Goal: Task Accomplishment & Management: Complete application form

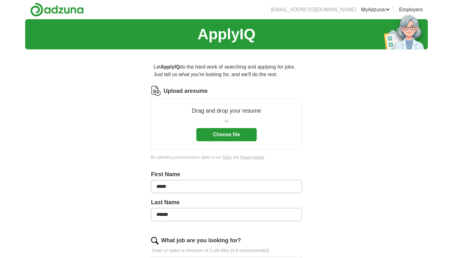
click at [211, 138] on button "Choose file" at bounding box center [226, 134] width 60 height 13
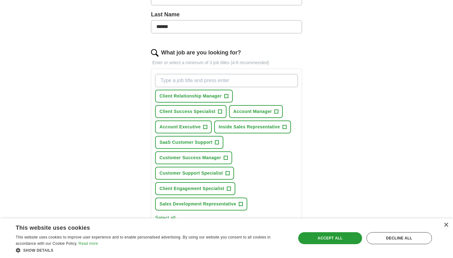
scroll to position [166, 0]
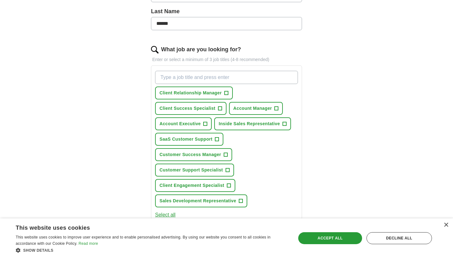
click at [200, 107] on span "Client Success Specialist" at bounding box center [188, 108] width 56 height 7
click at [194, 88] on button "Client Relationship Manager +" at bounding box center [194, 93] width 78 height 13
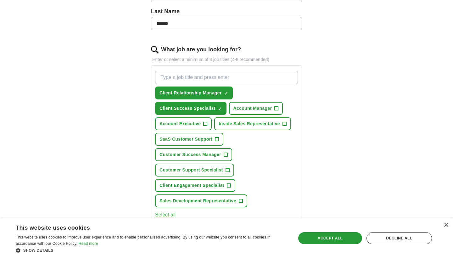
click at [249, 105] on span "Account Manager" at bounding box center [253, 108] width 39 height 7
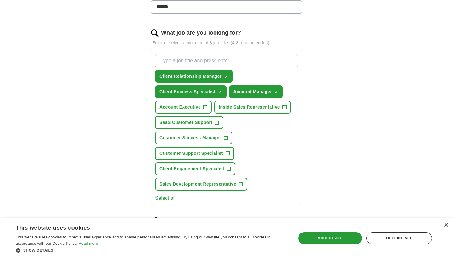
scroll to position [201, 0]
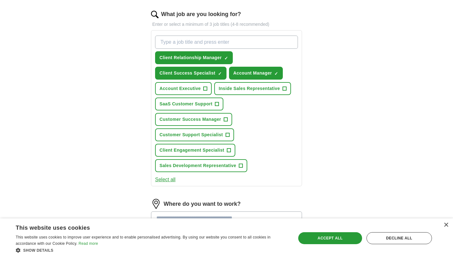
click at [239, 92] on button "Inside Sales Representative +" at bounding box center [252, 88] width 77 height 13
click at [198, 104] on span "SaaS Customer Support" at bounding box center [186, 104] width 53 height 7
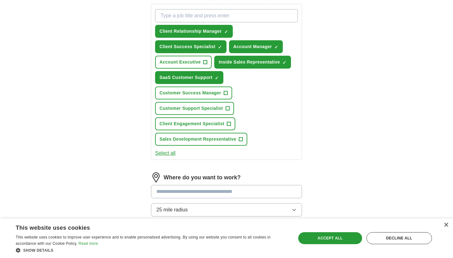
scroll to position [228, 0]
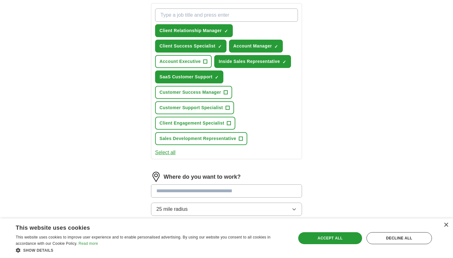
click at [194, 109] on span "Customer Support Specialist" at bounding box center [192, 107] width 64 height 7
click at [199, 141] on span "Sales Development Representative" at bounding box center [198, 138] width 77 height 7
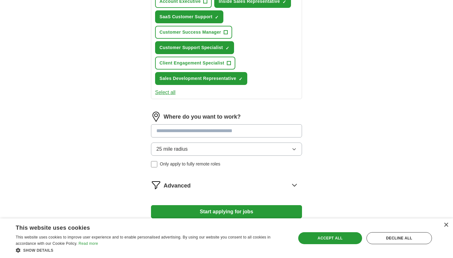
scroll to position [290, 0]
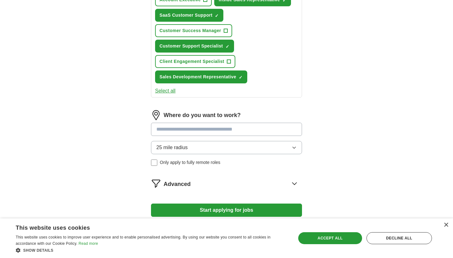
click at [193, 131] on input at bounding box center [226, 129] width 151 height 13
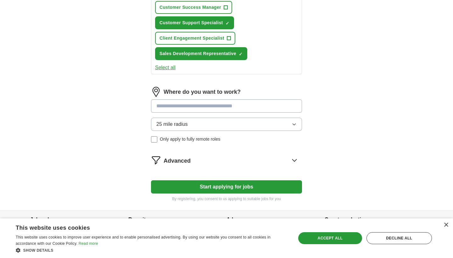
scroll to position [314, 0]
type input "*"
click at [153, 142] on div "25 mile radius Only apply to fully remote roles" at bounding box center [226, 129] width 151 height 25
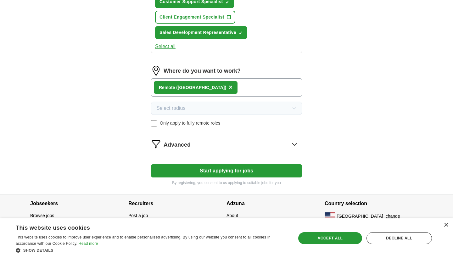
scroll to position [335, 0]
click at [293, 142] on icon at bounding box center [295, 144] width 10 height 10
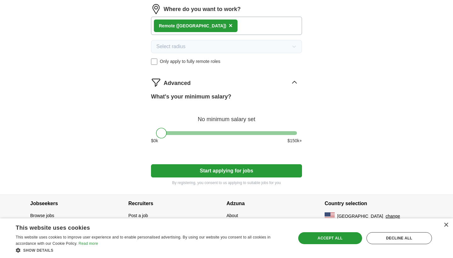
scroll to position [396, 0]
drag, startPoint x: 162, startPoint y: 134, endPoint x: 195, endPoint y: 134, distance: 33.0
click at [195, 134] on div at bounding box center [194, 133] width 11 height 11
click at [211, 165] on button "Start applying for jobs" at bounding box center [226, 170] width 151 height 13
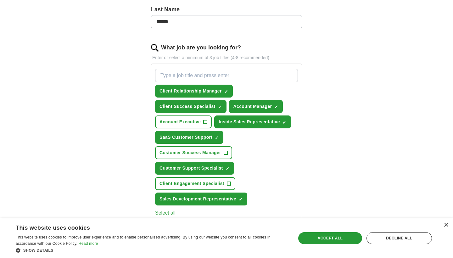
select select "**"
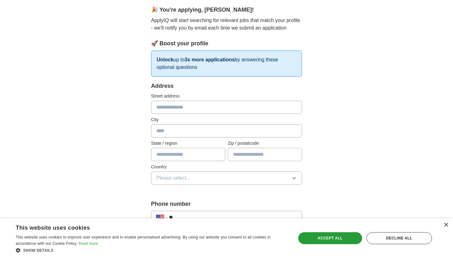
scroll to position [21, 0]
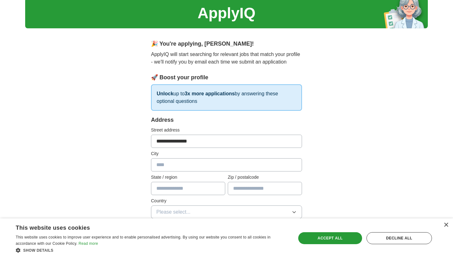
type input "**********"
click at [194, 163] on input "text" at bounding box center [226, 164] width 151 height 13
type input "**********"
type input "*"
type input "**"
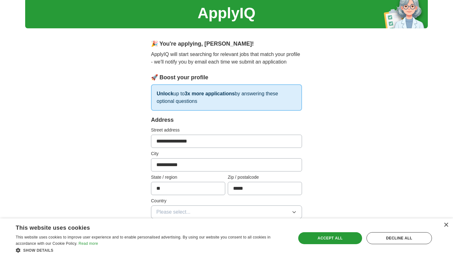
type input "*****"
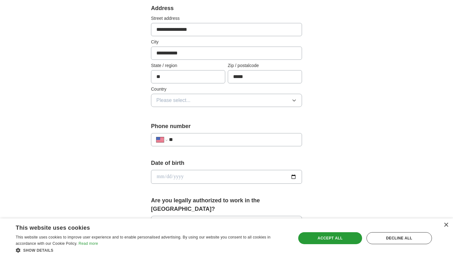
scroll to position [134, 0]
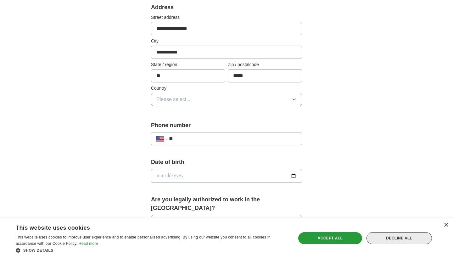
click at [414, 238] on div "Decline all" at bounding box center [399, 238] width 65 height 12
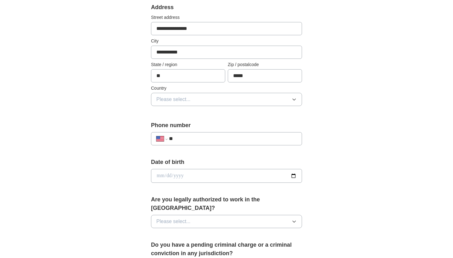
click at [248, 93] on button "Please select..." at bounding box center [226, 99] width 151 height 13
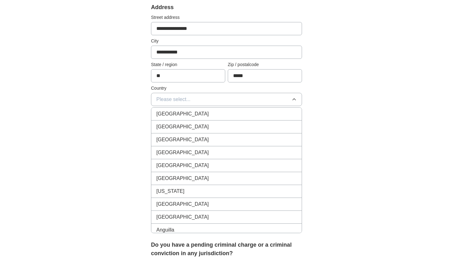
click at [234, 122] on li "[GEOGRAPHIC_DATA]" at bounding box center [226, 127] width 150 height 13
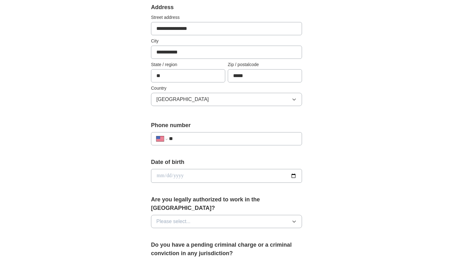
click at [208, 136] on input "**" at bounding box center [233, 139] width 128 height 8
type input "**********"
click at [160, 173] on input "date" at bounding box center [226, 176] width 151 height 14
type input "**********"
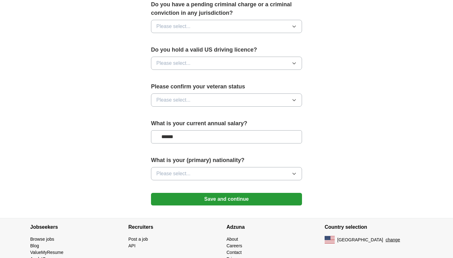
type input "*******"
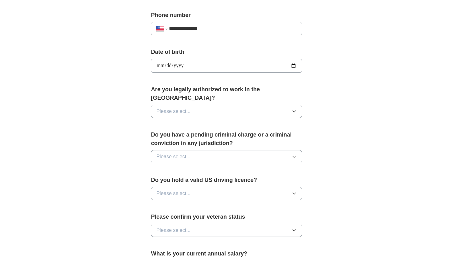
scroll to position [243, 0]
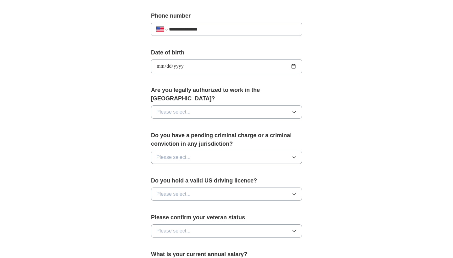
click at [221, 110] on button "Please select..." at bounding box center [226, 111] width 151 height 13
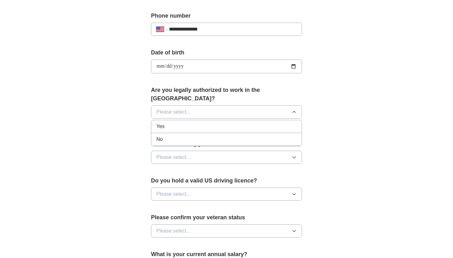
click at [205, 123] on div "Yes" at bounding box center [226, 127] width 140 height 8
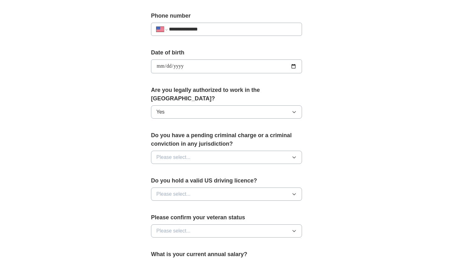
click at [209, 152] on button "Please select..." at bounding box center [226, 157] width 151 height 13
click at [204, 181] on li "No" at bounding box center [226, 184] width 150 height 13
click at [203, 188] on button "Please select..." at bounding box center [226, 194] width 151 height 13
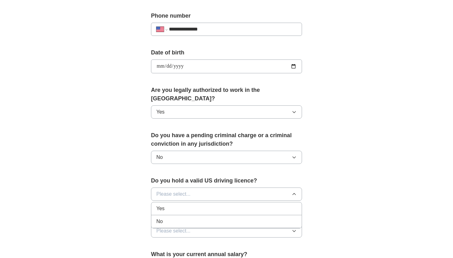
click at [203, 205] on div "Yes" at bounding box center [226, 209] width 140 height 8
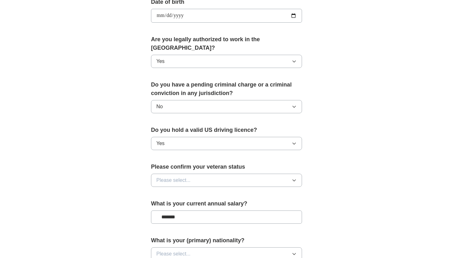
scroll to position [298, 0]
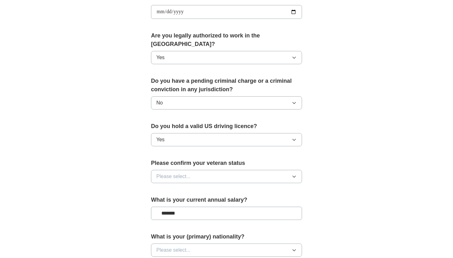
click at [209, 171] on button "Please select..." at bounding box center [226, 176] width 151 height 13
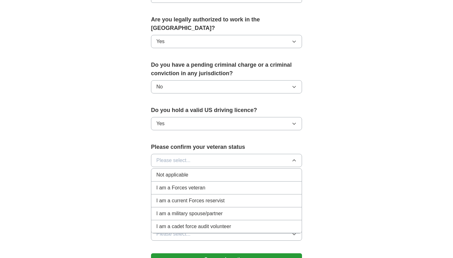
scroll to position [333, 0]
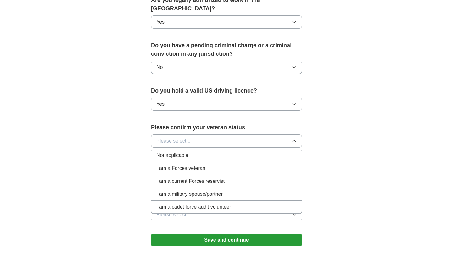
click at [198, 190] on span "I am a military spouse/partner" at bounding box center [189, 194] width 66 height 8
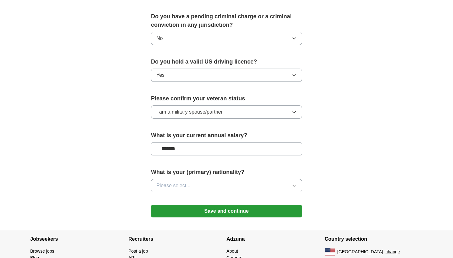
scroll to position [377, 0]
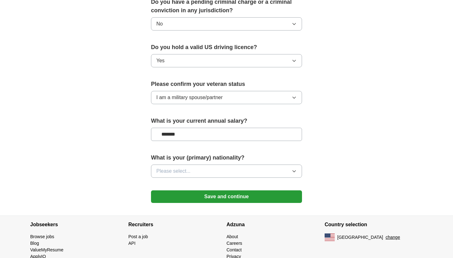
click at [197, 165] on button "Please select..." at bounding box center [226, 171] width 151 height 13
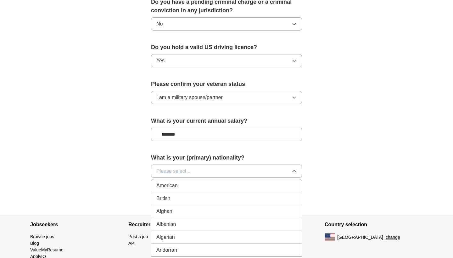
click at [195, 182] on div "American" at bounding box center [226, 186] width 140 height 8
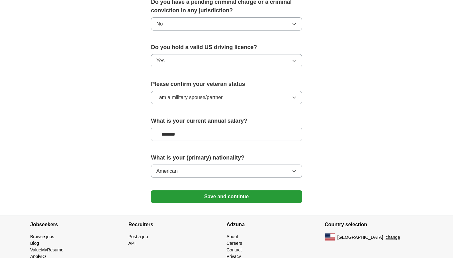
click at [198, 190] on button "Save and continue" at bounding box center [226, 196] width 151 height 13
